Goal: Task Accomplishment & Management: Complete application form

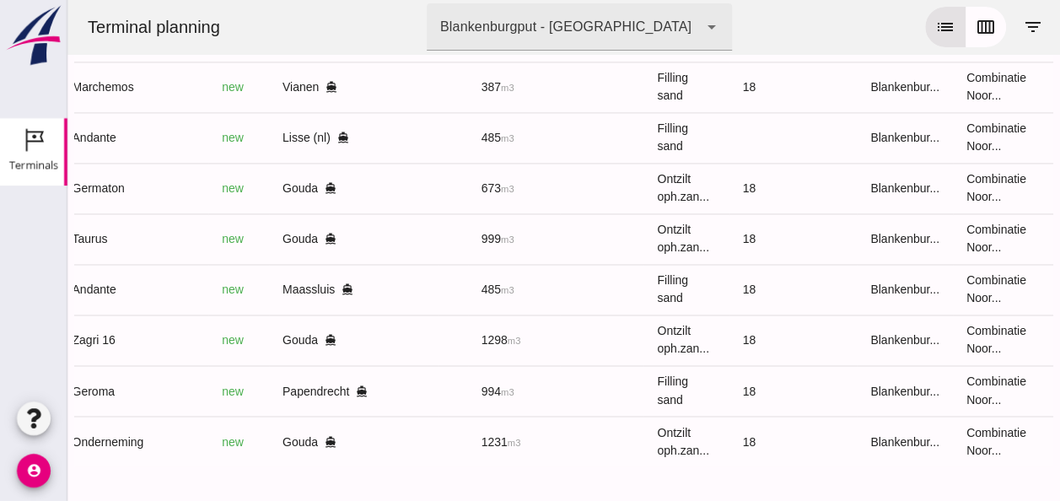
scroll to position [0, 451]
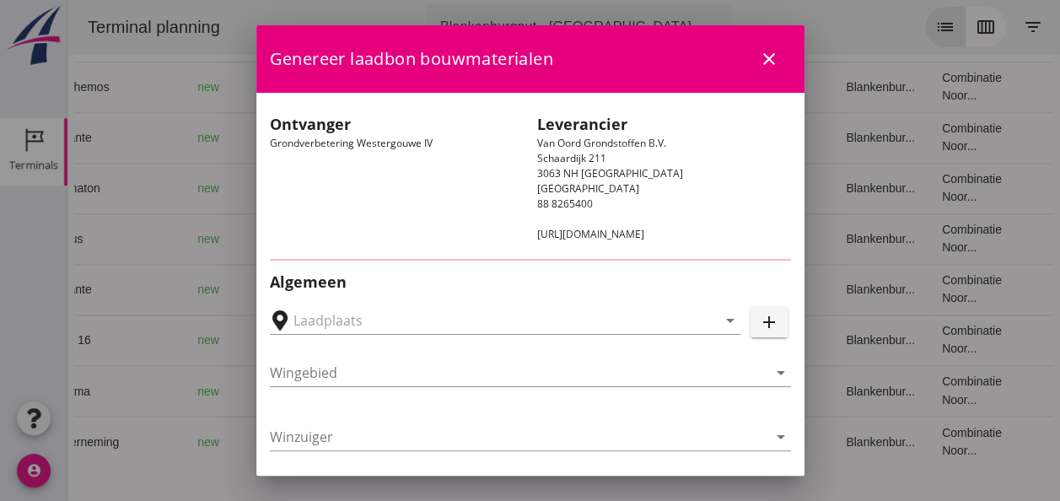
type input "Loswal Fa. J. Bos&Zonen, [GEOGRAPHIC_DATA]"
type input "Onderneming"
type input "[PERSON_NAME]"
type input "1231"
type input "Ontzilt oph.zand [75] (6120)"
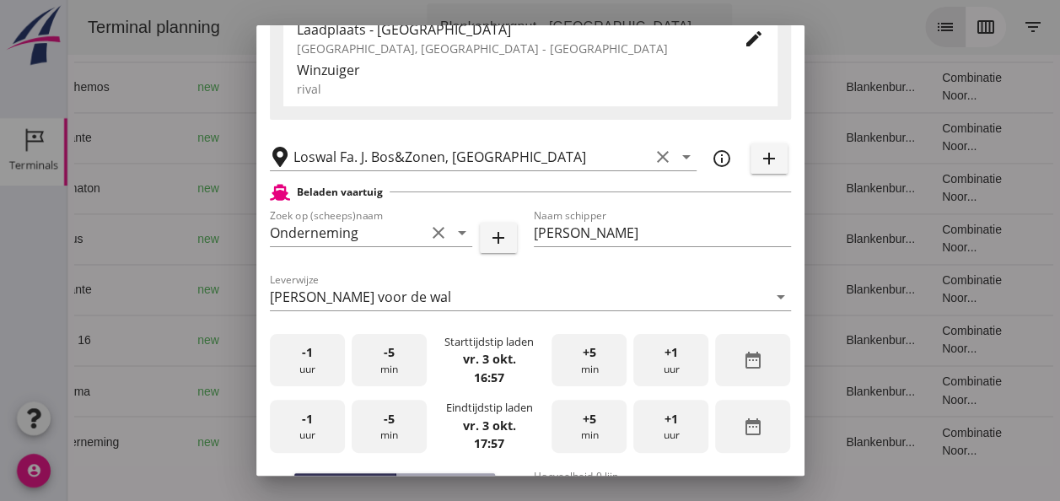
scroll to position [337, 0]
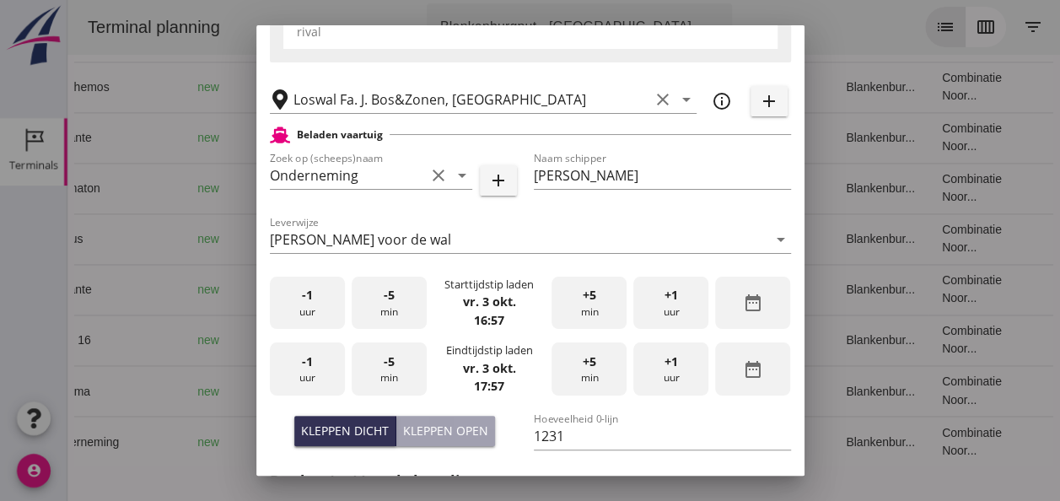
click at [312, 303] on div "-1 uur" at bounding box center [307, 302] width 75 height 53
click at [395, 304] on div "-5 min" at bounding box center [388, 302] width 75 height 53
click at [394, 305] on div "-5 min" at bounding box center [388, 302] width 75 height 53
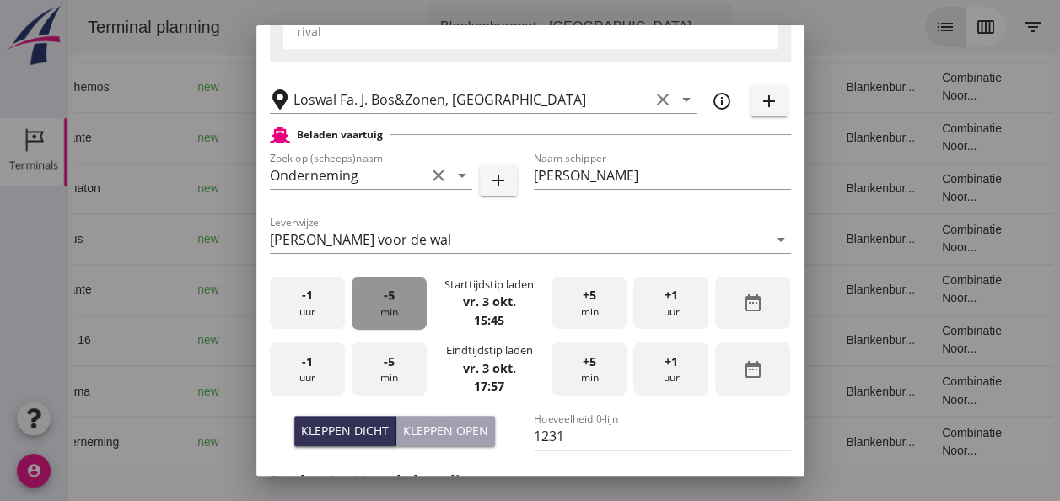
click at [394, 305] on div "-5 min" at bounding box center [388, 302] width 75 height 53
click at [393, 303] on div "-5 min" at bounding box center [388, 302] width 75 height 53
click at [317, 381] on div "-1 uur" at bounding box center [307, 368] width 75 height 53
click at [384, 369] on span "-5" at bounding box center [389, 361] width 11 height 19
click at [389, 367] on span "-5" at bounding box center [389, 361] width 11 height 19
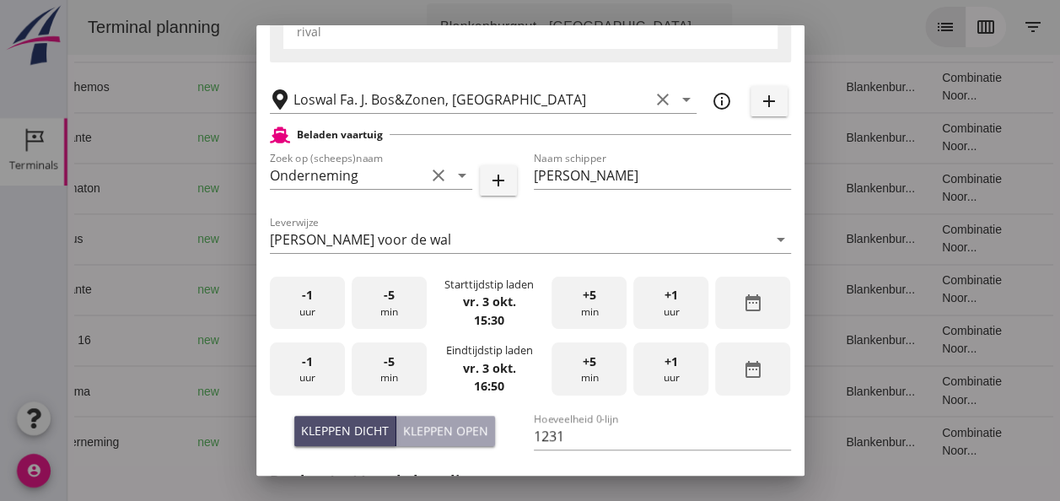
drag, startPoint x: 338, startPoint y: 420, endPoint x: 508, endPoint y: 432, distance: 170.7
click at [339, 421] on button "Kleppen dicht" at bounding box center [345, 431] width 102 height 30
click at [427, 429] on div "Kleppen open" at bounding box center [445, 430] width 85 height 18
type input "1003"
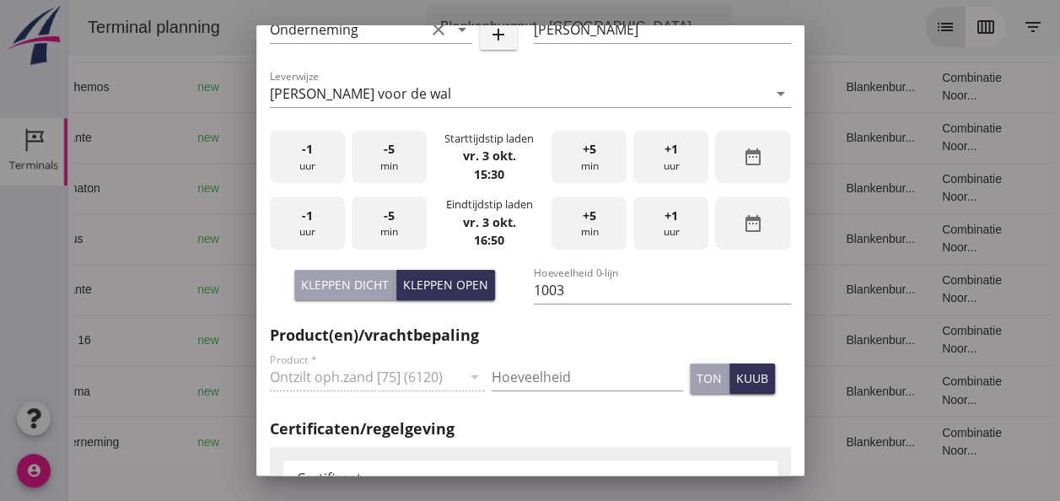
scroll to position [506, 0]
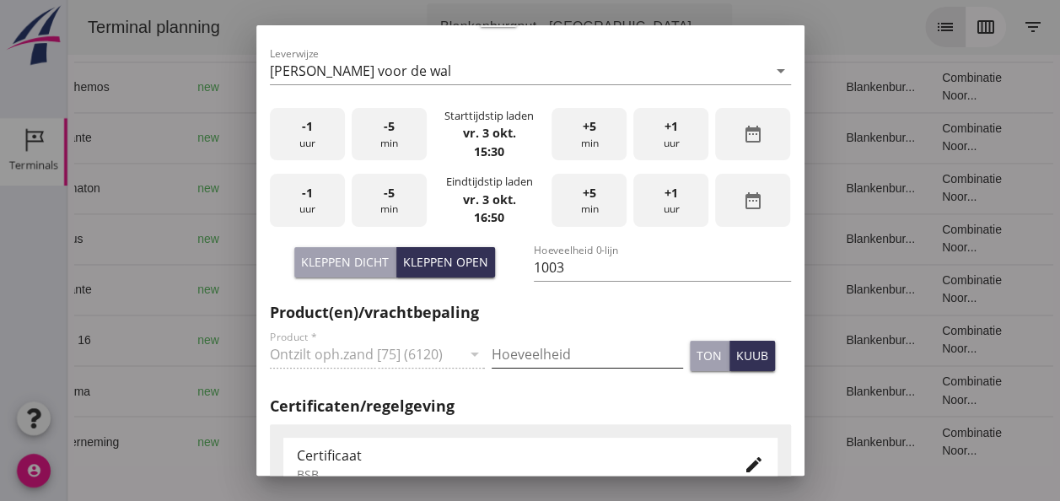
click at [526, 359] on input "Hoeveelheid" at bounding box center [586, 354] width 191 height 27
type input "1003"
click at [738, 359] on div "kuub" at bounding box center [752, 355] width 32 height 18
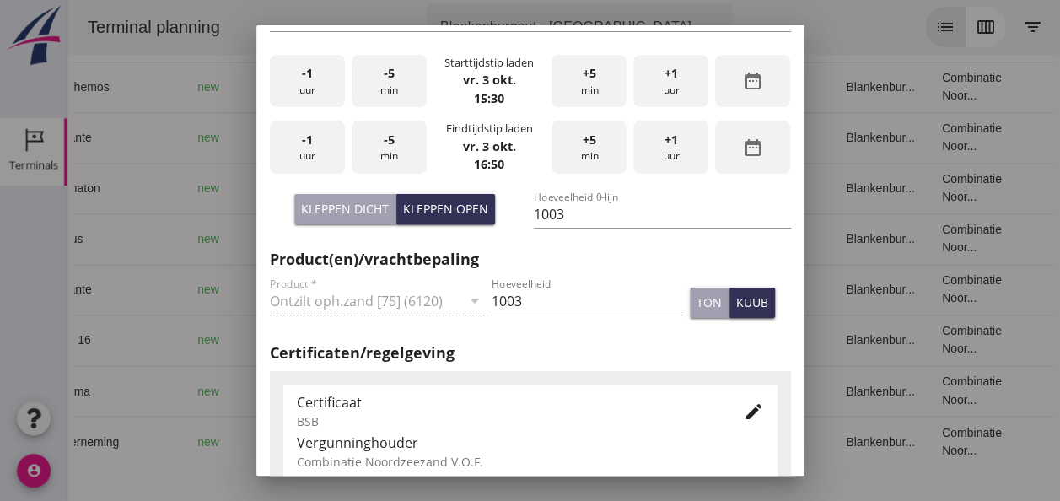
scroll to position [759, 0]
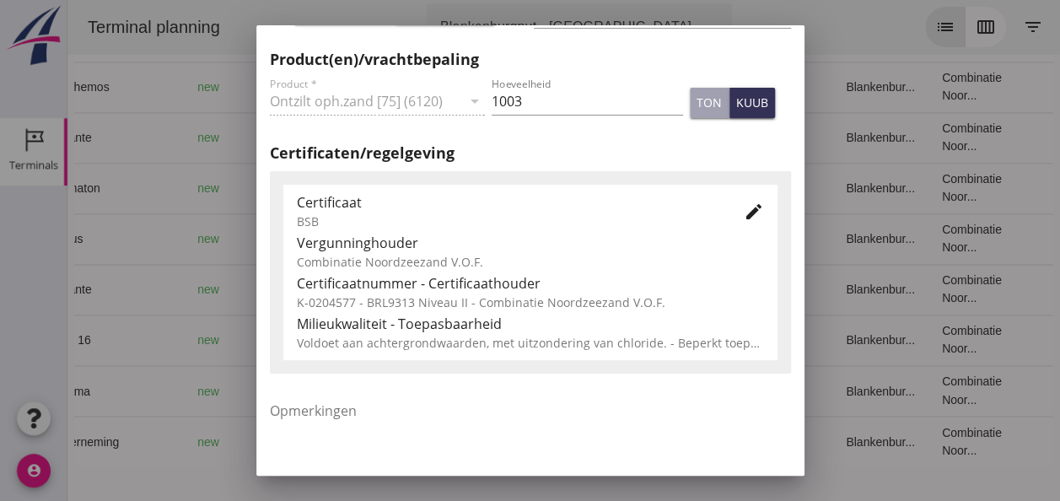
click at [743, 211] on icon "edit" at bounding box center [753, 211] width 20 height 20
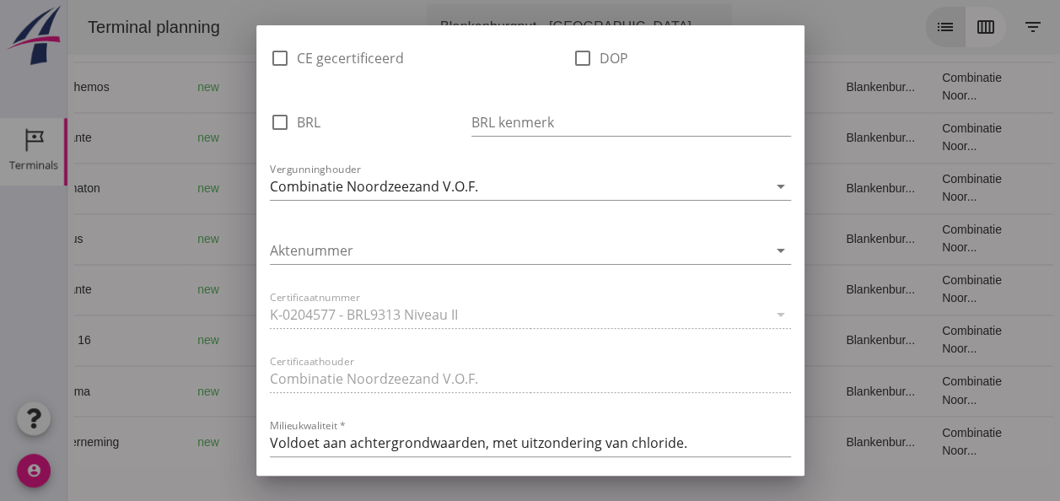
scroll to position [1180, 0]
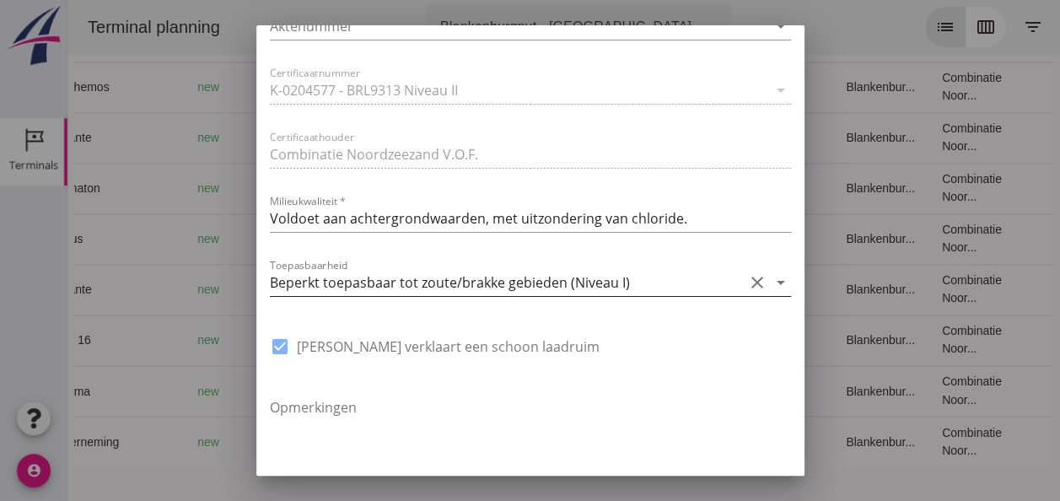
click at [770, 282] on icon "arrow_drop_down" at bounding box center [780, 282] width 20 height 20
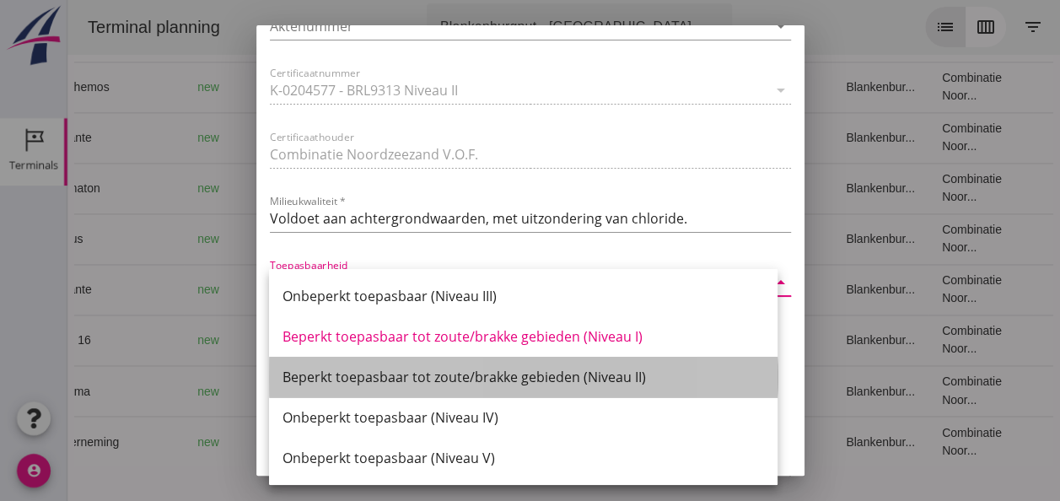
click at [591, 374] on div "Beperkt toepasbaar tot zoute/brakke gebieden (Niveau II)" at bounding box center [522, 377] width 481 height 20
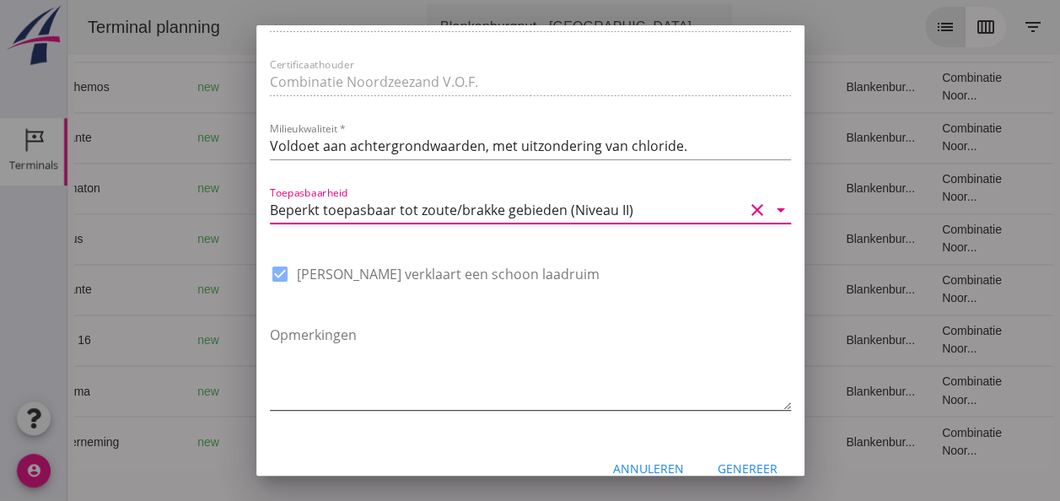
scroll to position [1277, 0]
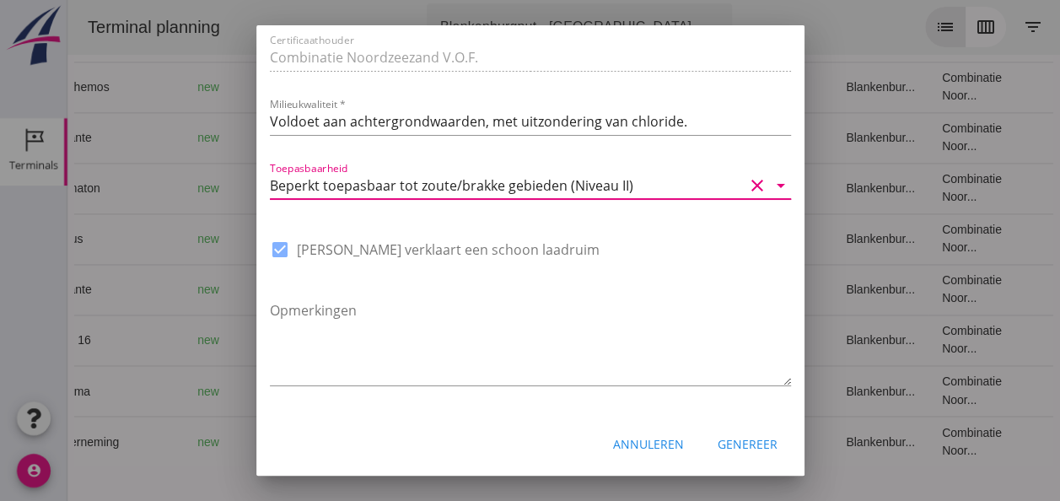
click at [740, 444] on div "Genereer" at bounding box center [747, 444] width 60 height 18
